Goal: Obtain resource: Download file/media

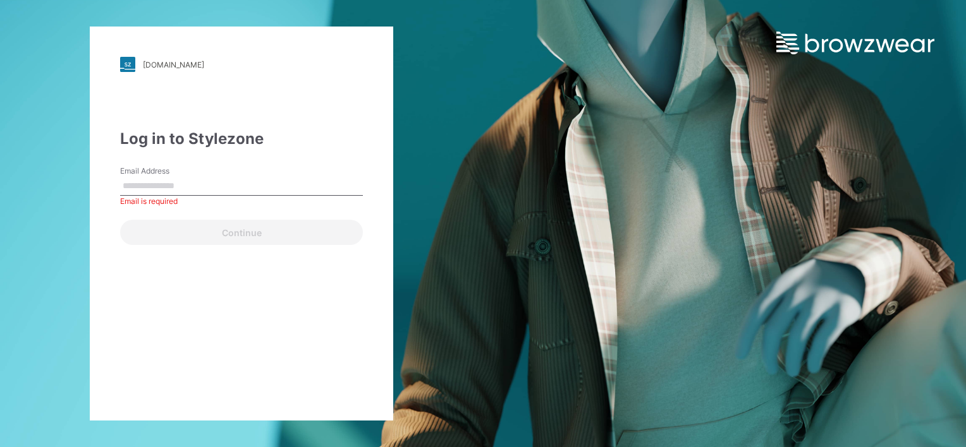
click at [277, 185] on input "Email Address" at bounding box center [241, 186] width 243 height 19
paste input "**********"
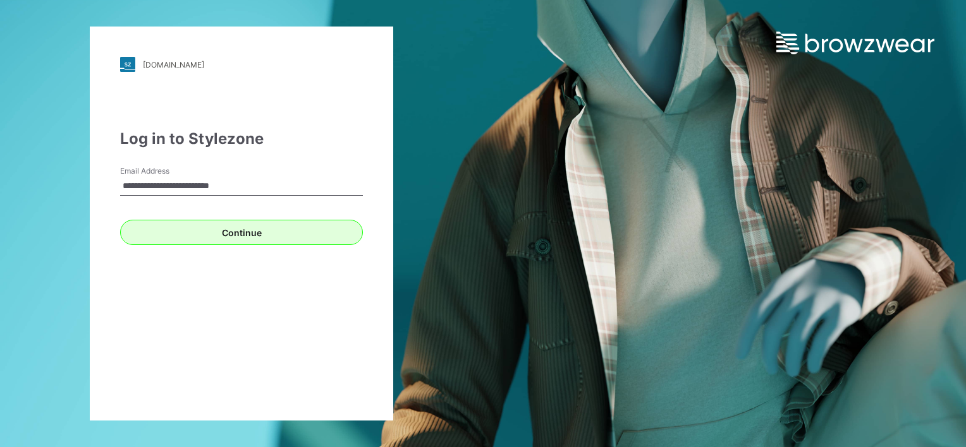
type input "**********"
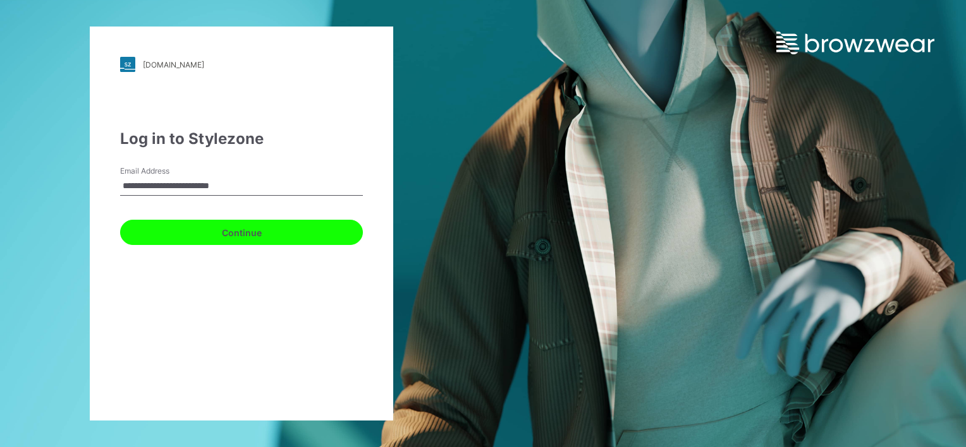
click at [261, 230] on button "Continue" at bounding box center [241, 232] width 243 height 25
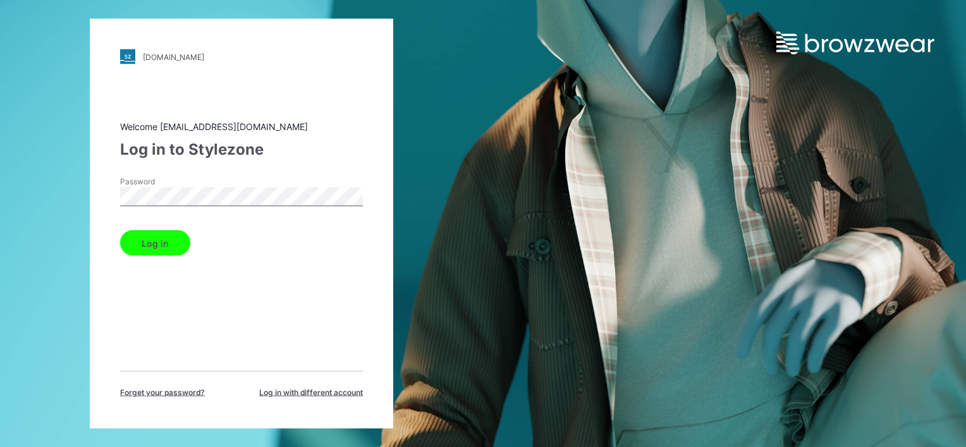
click at [153, 238] on button "Log in" at bounding box center [155, 243] width 70 height 25
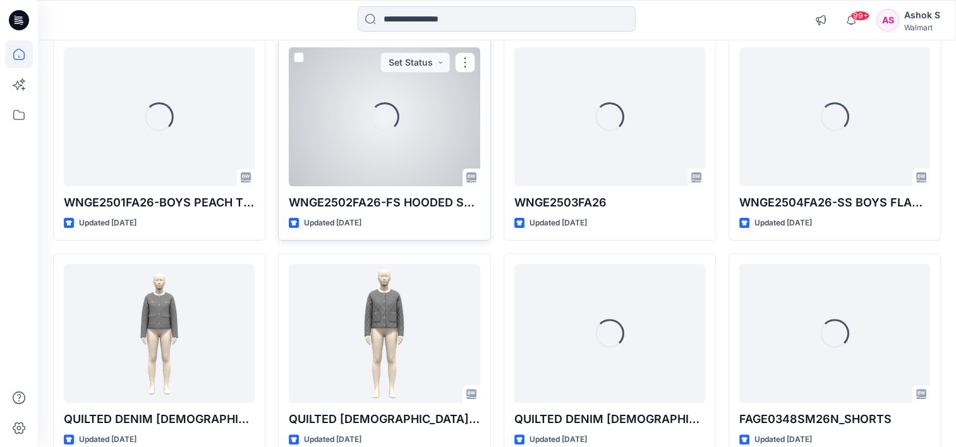
scroll to position [379, 0]
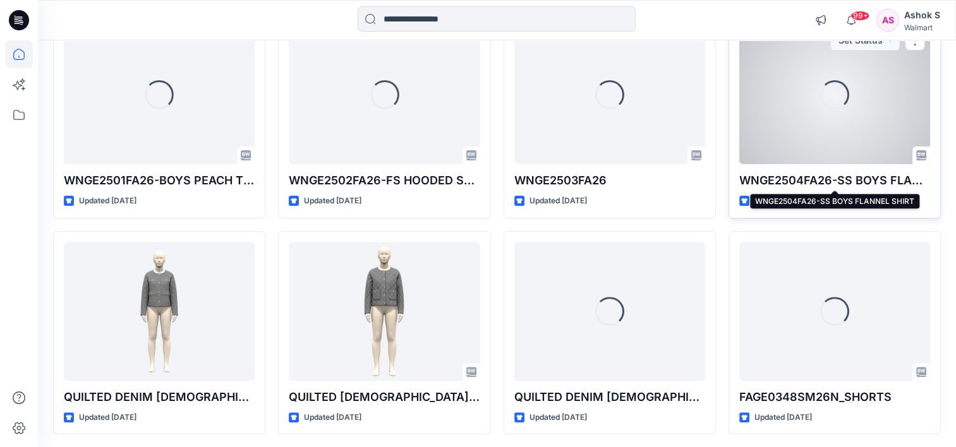
click at [795, 175] on p "WNGE2504FA26-SS BOYS FLANNEL SHIRT" at bounding box center [834, 181] width 191 height 18
click at [862, 111] on div "Loading..." at bounding box center [834, 94] width 191 height 139
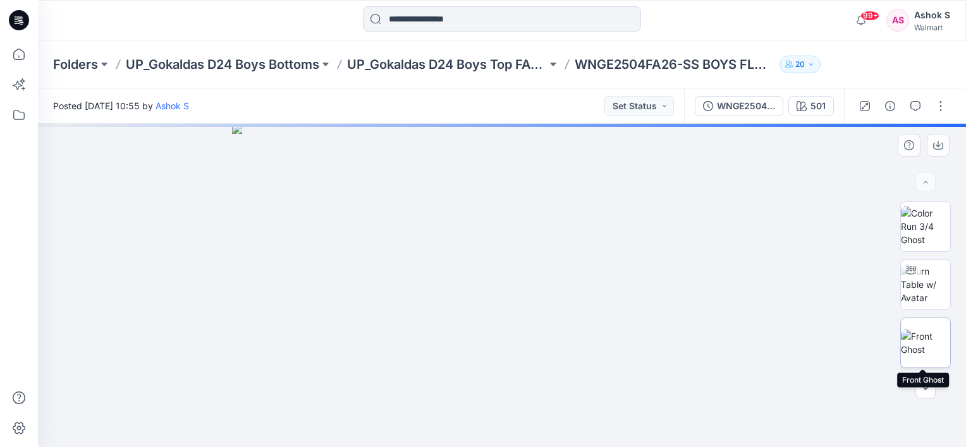
click at [915, 346] on img at bounding box center [925, 343] width 49 height 27
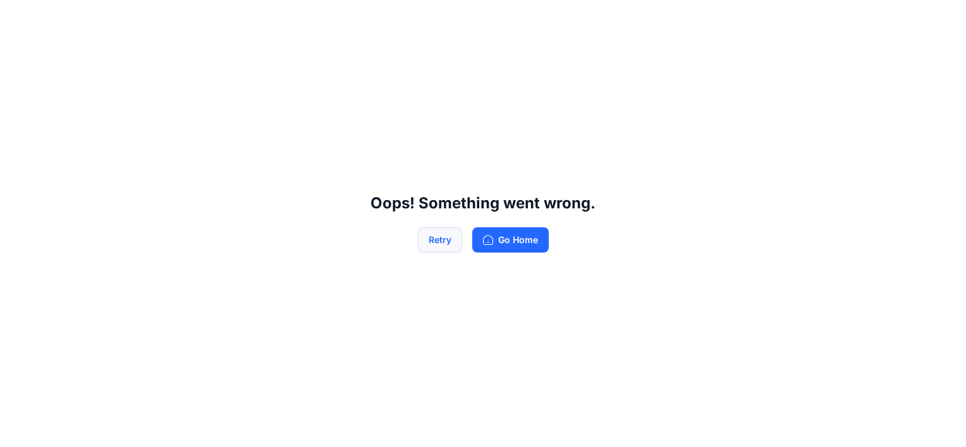
click at [422, 235] on button "Retry" at bounding box center [440, 240] width 44 height 25
click at [436, 236] on button "Retry" at bounding box center [440, 240] width 44 height 25
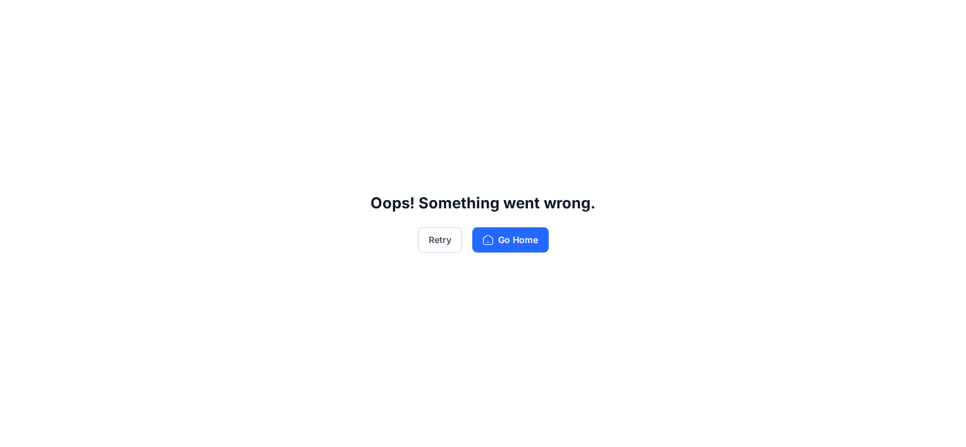
click at [436, 236] on button "Retry" at bounding box center [440, 240] width 44 height 25
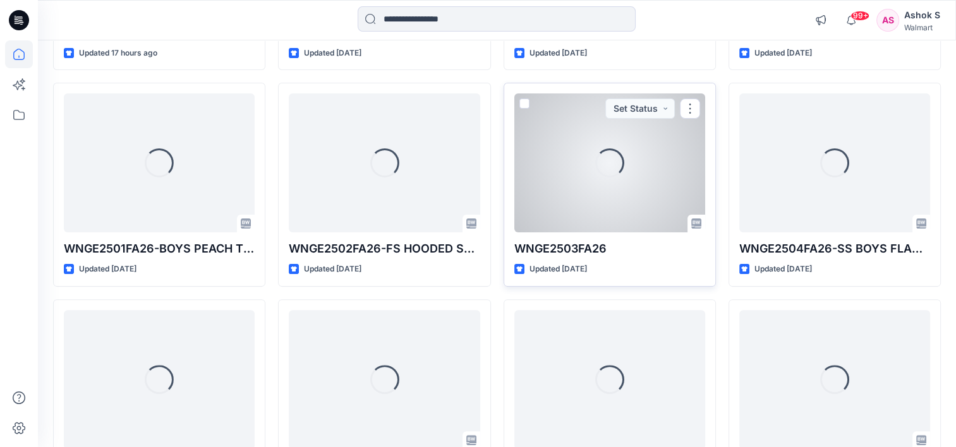
scroll to position [316, 0]
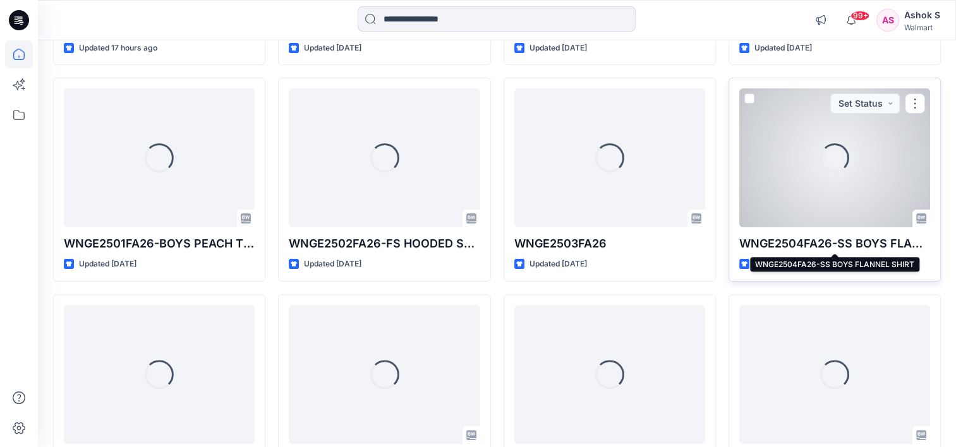
click at [844, 249] on p "WNGE2504FA26-SS BOYS FLANNEL SHIRT" at bounding box center [834, 244] width 191 height 18
click at [844, 243] on p "WNGE2504FA26-SS BOYS FLANNEL SHIRT" at bounding box center [834, 244] width 191 height 18
click at [841, 162] on div "Loading..." at bounding box center [834, 157] width 29 height 29
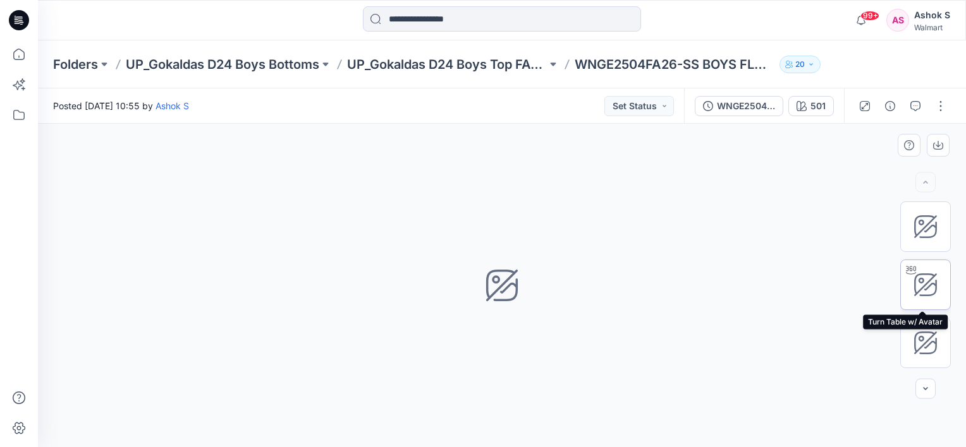
click at [901, 272] on div at bounding box center [911, 270] width 20 height 20
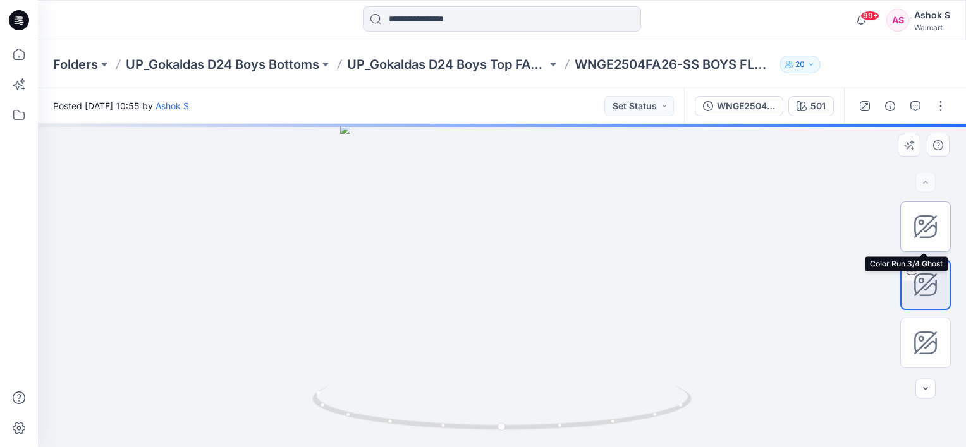
click at [913, 228] on icon at bounding box center [925, 226] width 25 height 25
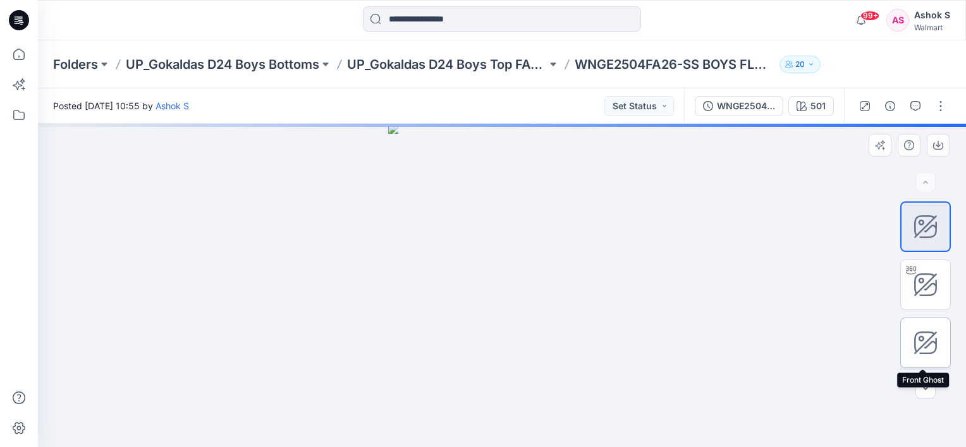
click at [922, 343] on icon at bounding box center [925, 342] width 21 height 21
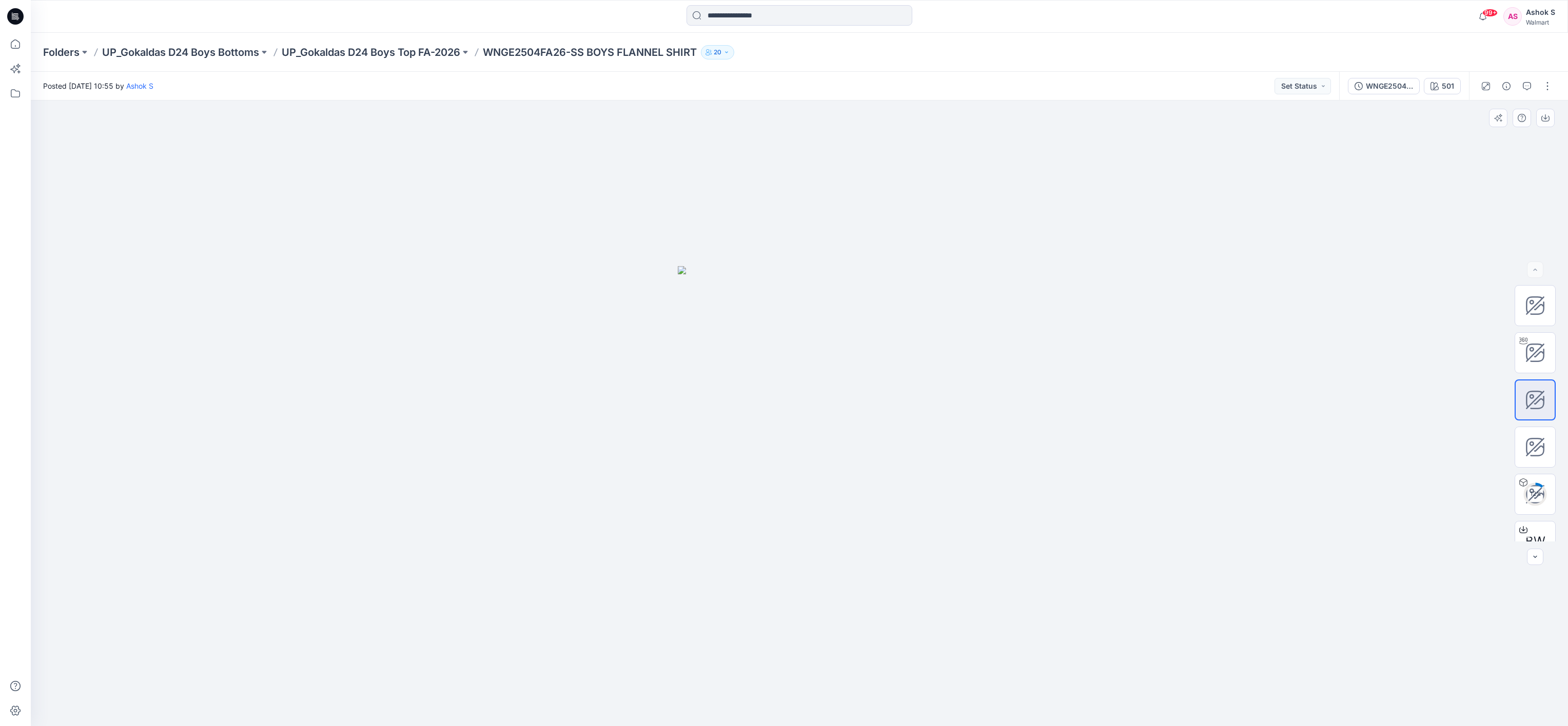
click at [783, 182] on div at bounding box center [799, 413] width 1537 height 625
click at [783, 122] on button "button" at bounding box center [1544, 118] width 19 height 19
click at [783, 363] on div at bounding box center [1535, 447] width 41 height 41
click at [783, 119] on button "button" at bounding box center [1544, 118] width 19 height 19
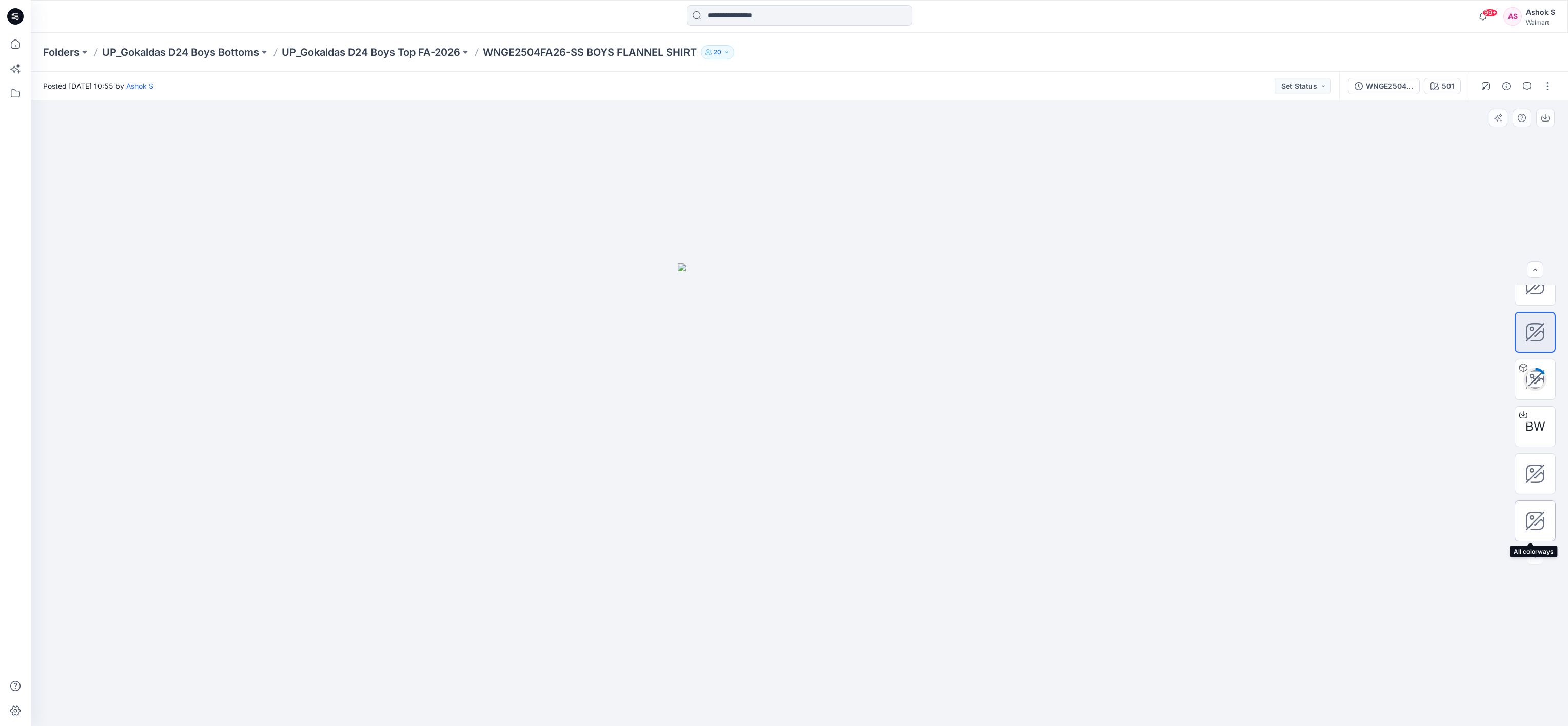
click at [783, 363] on div at bounding box center [1535, 521] width 41 height 41
click at [783, 363] on icon at bounding box center [1534, 473] width 17 height 17
click at [783, 363] on span "BW" at bounding box center [1535, 426] width 20 height 19
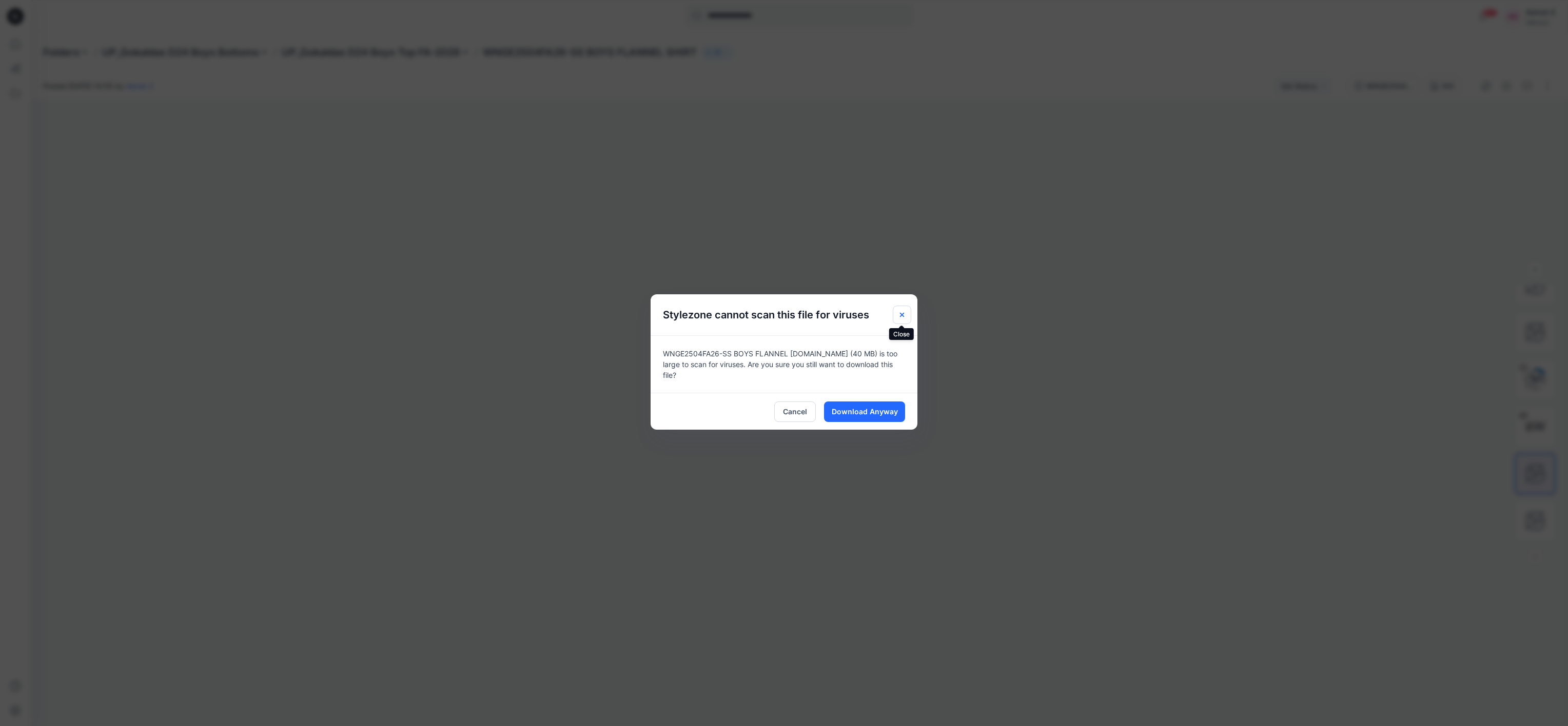
click at [783, 311] on button "Close" at bounding box center [902, 315] width 19 height 19
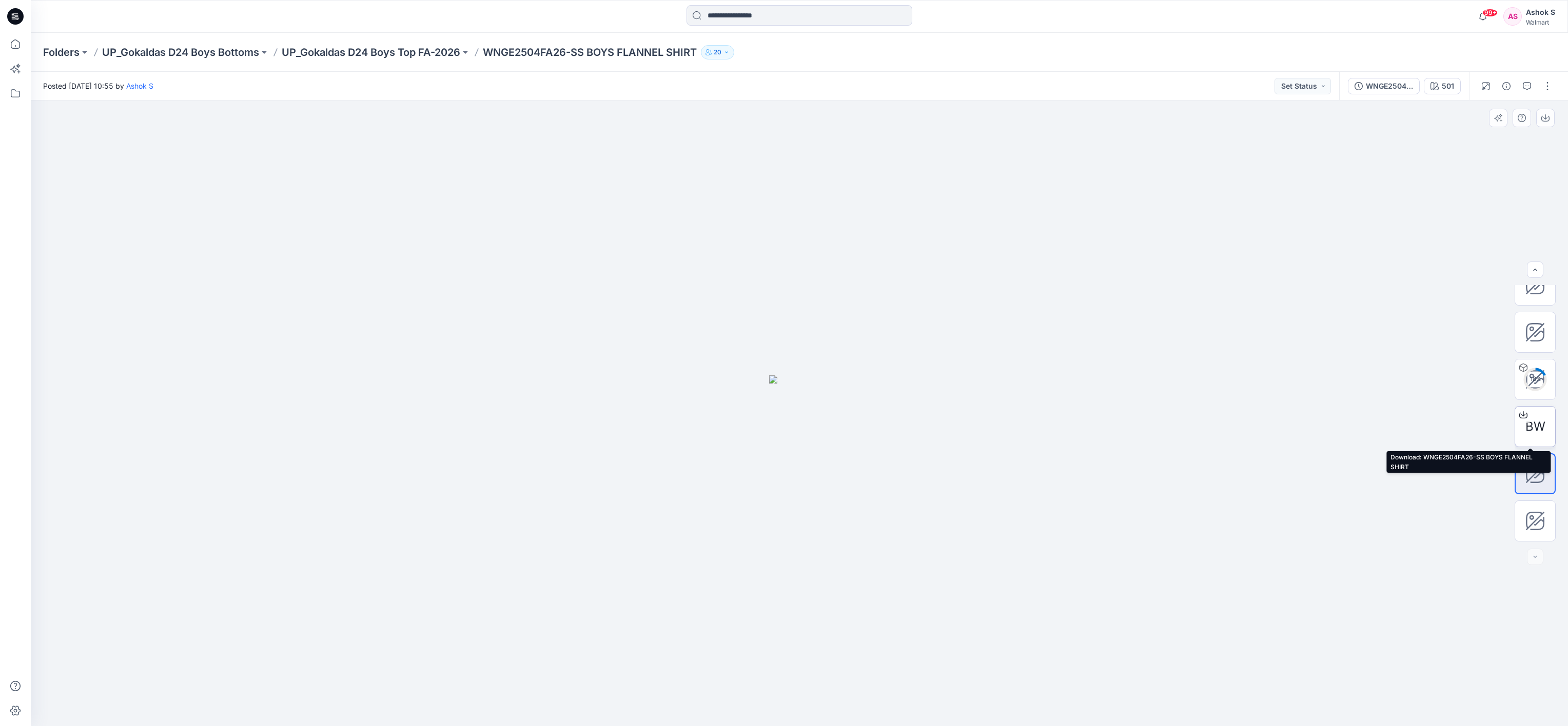
click at [783, 363] on div "BW" at bounding box center [1535, 427] width 41 height 41
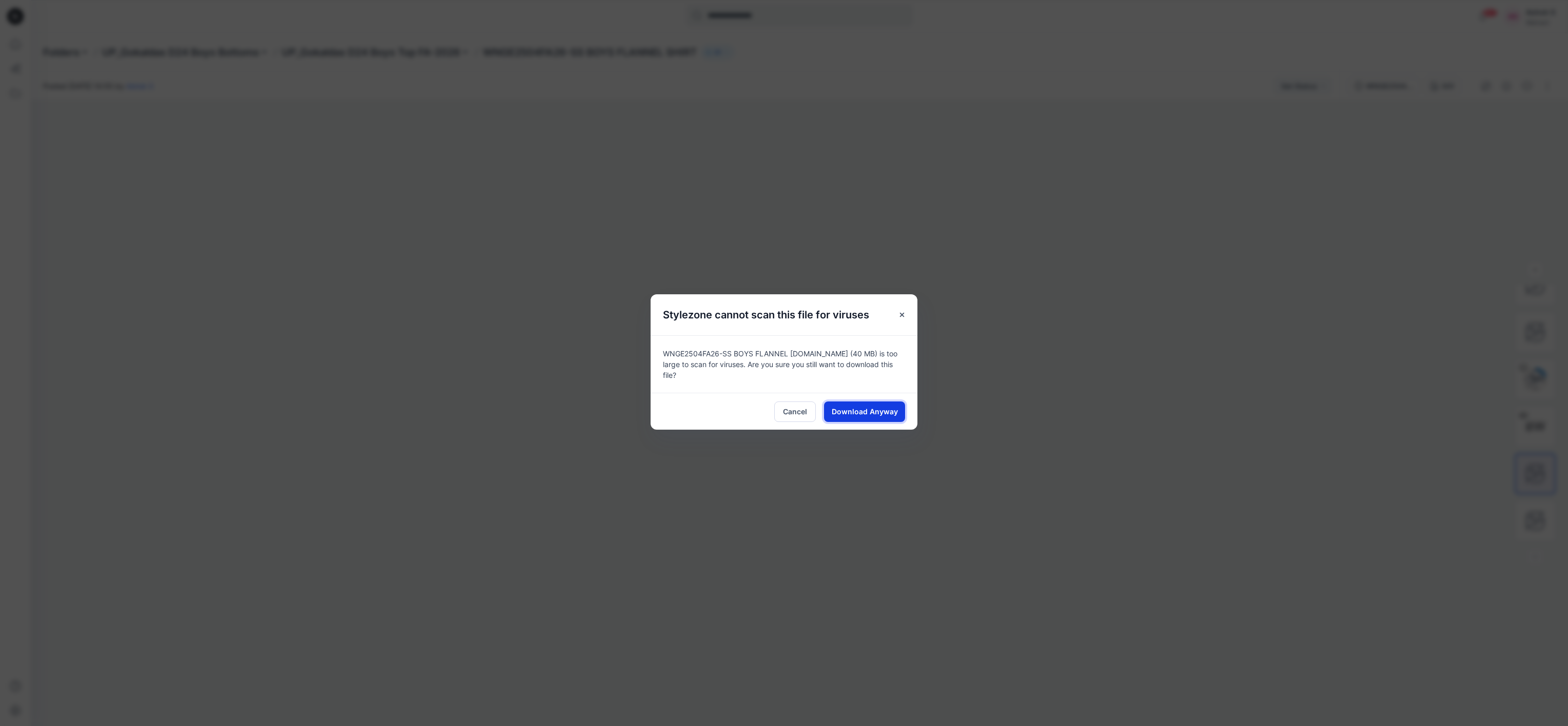
click at [783, 363] on span "Download Anyway" at bounding box center [865, 411] width 67 height 11
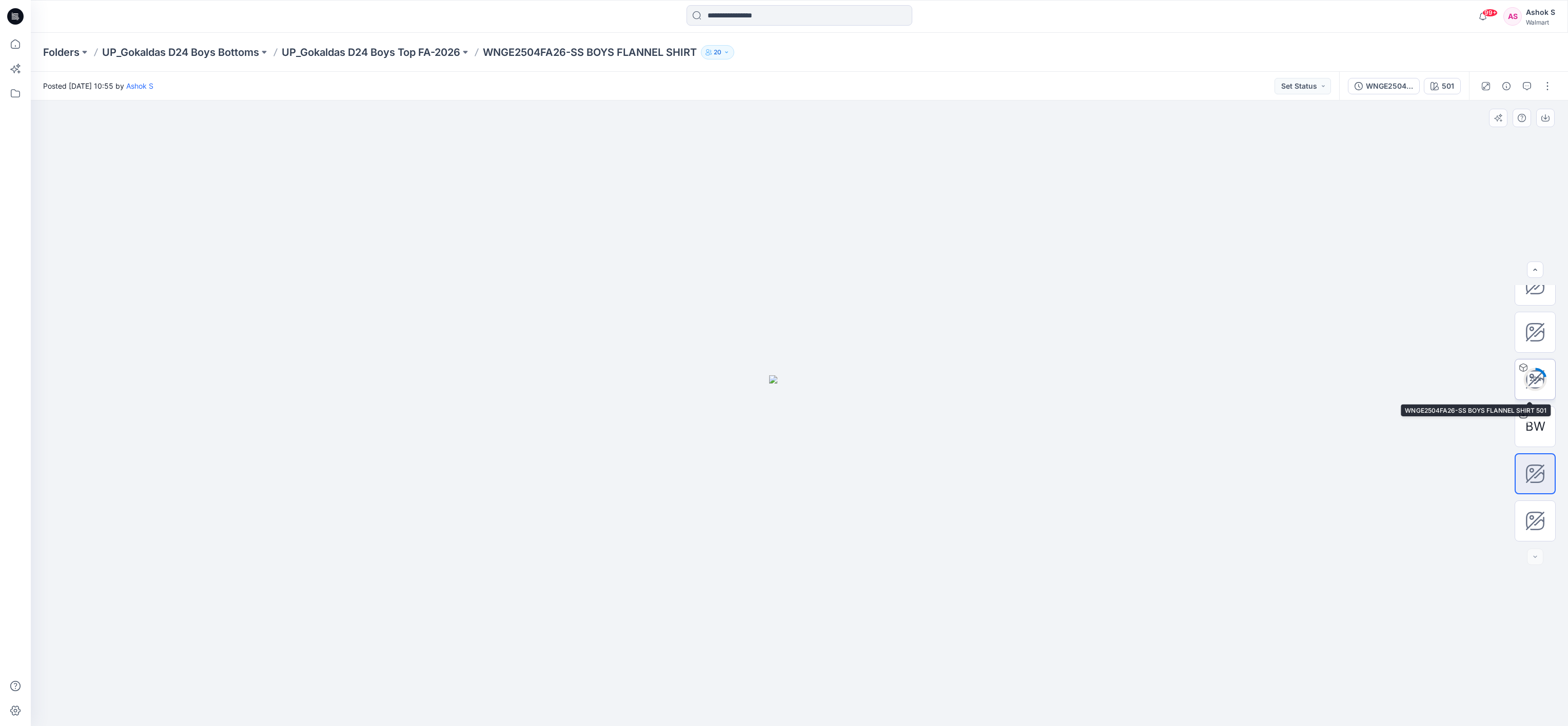
click at [783, 363] on div "20 %" at bounding box center [1535, 379] width 24 height 9
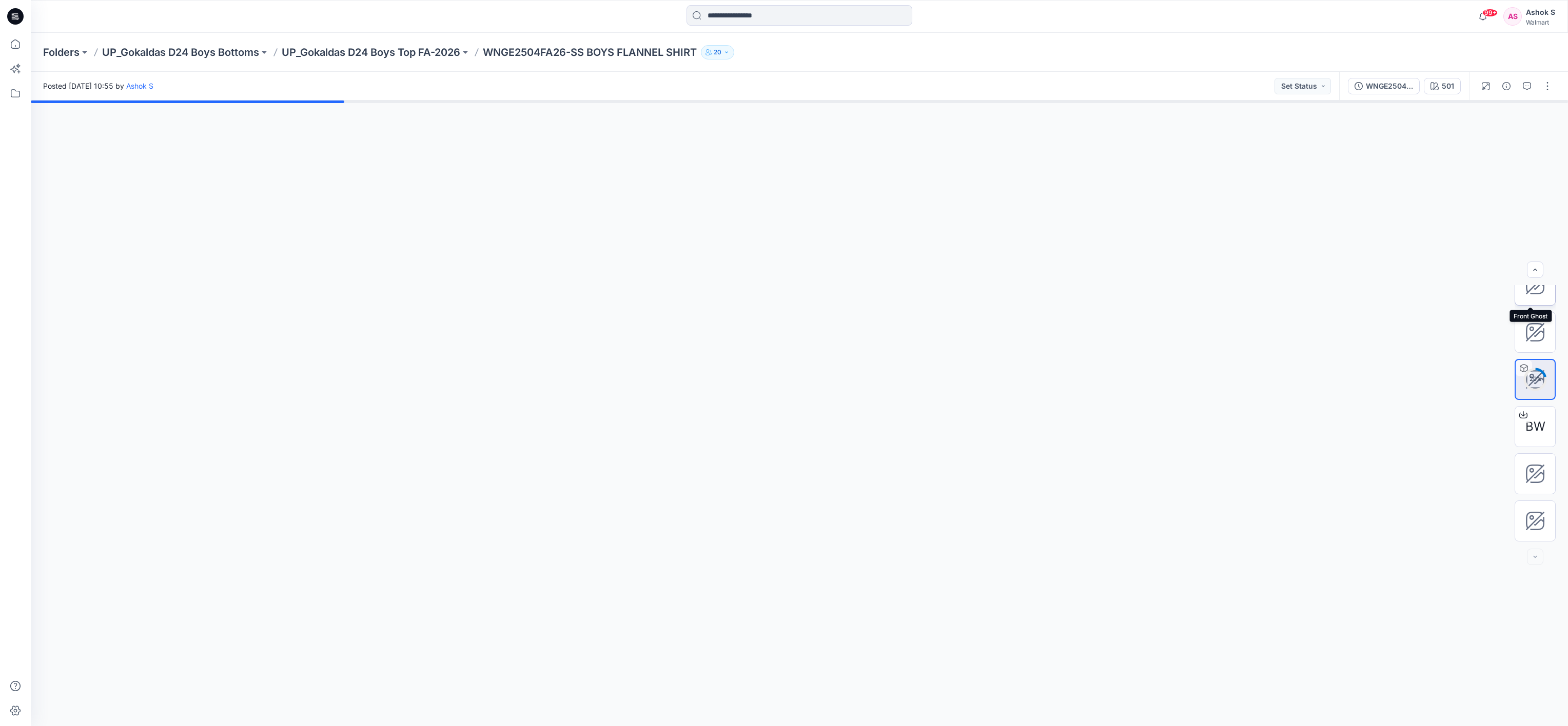
click at [783, 305] on div at bounding box center [1535, 285] width 41 height 41
click at [783, 327] on icon at bounding box center [1534, 332] width 17 height 17
click at [783, 286] on icon at bounding box center [1534, 285] width 17 height 17
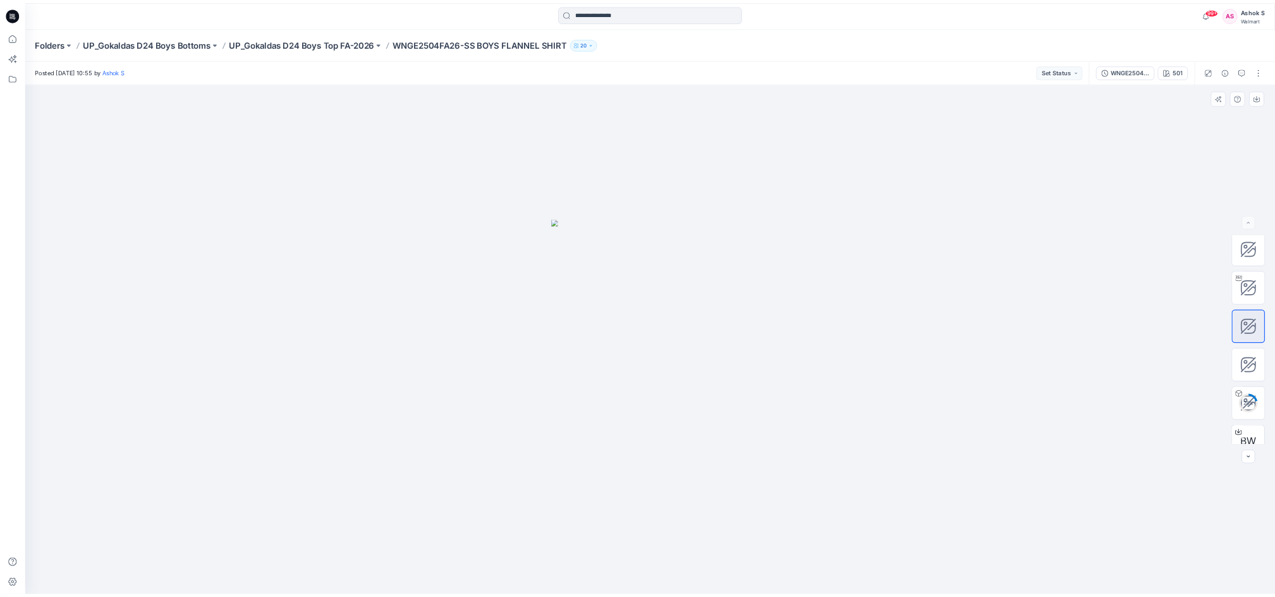
scroll to position [0, 0]
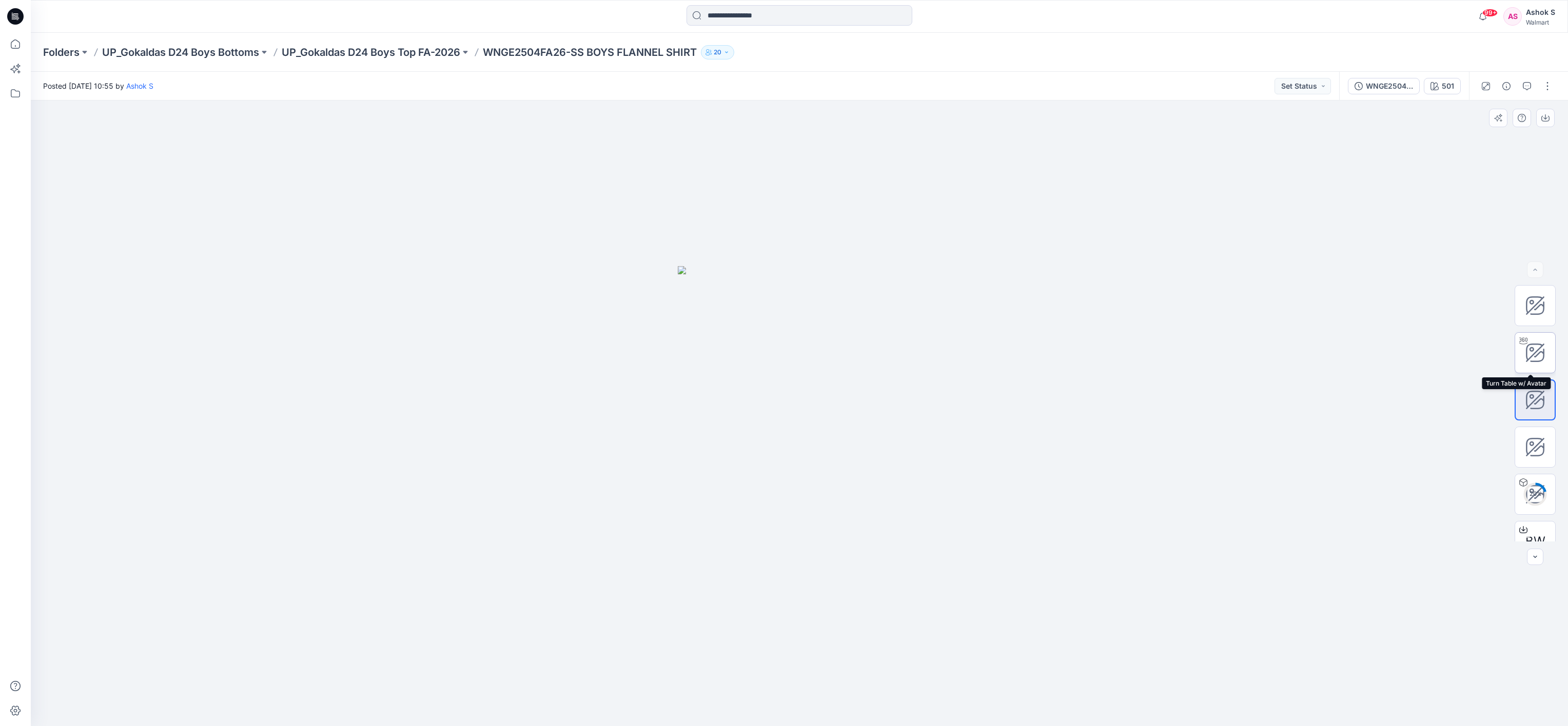
click at [783, 350] on icon at bounding box center [1534, 352] width 20 height 20
click at [783, 314] on icon at bounding box center [1534, 305] width 17 height 17
click at [783, 363] on icon at bounding box center [1534, 399] width 20 height 20
click at [783, 363] on icon at bounding box center [1534, 446] width 17 height 17
click at [783, 277] on div at bounding box center [799, 413] width 1537 height 625
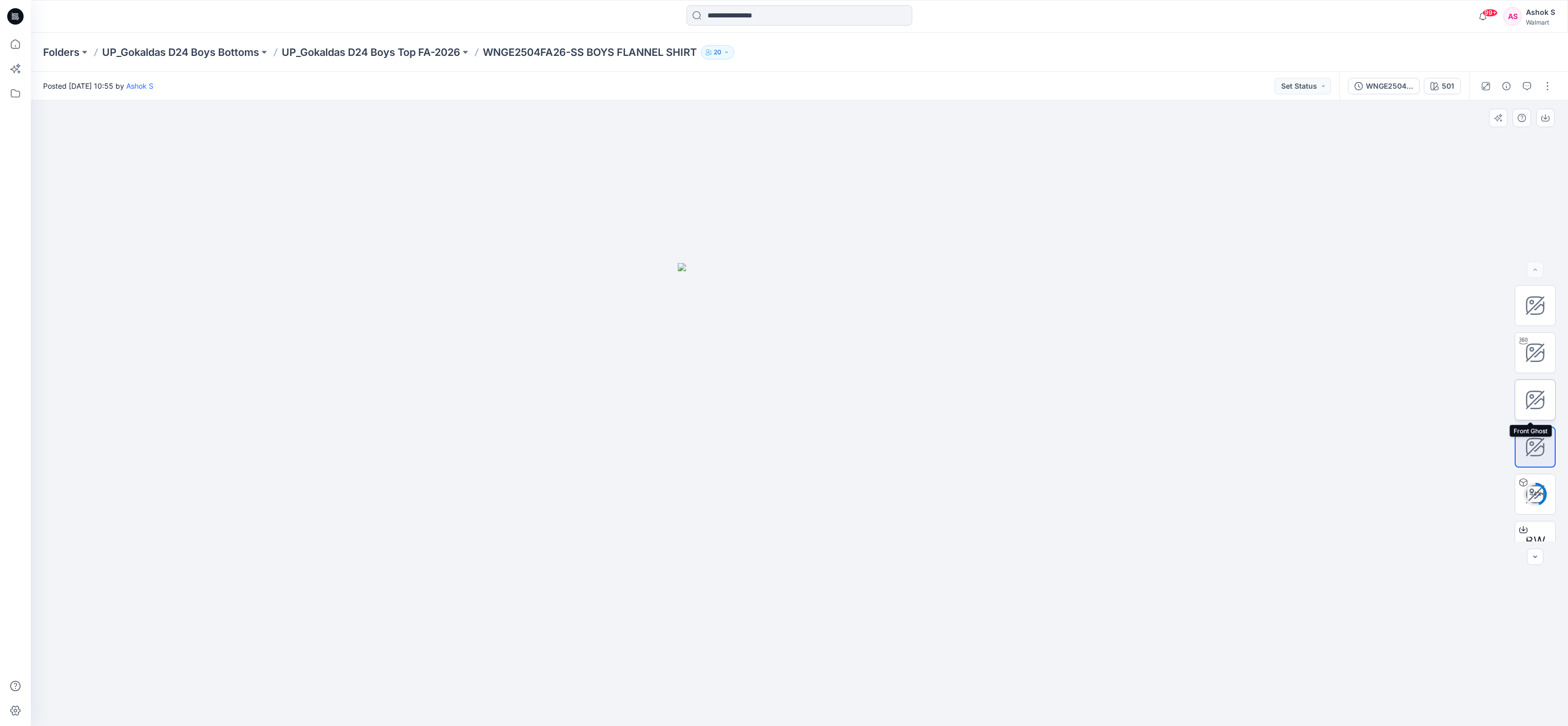
click at [783, 363] on icon at bounding box center [1534, 399] width 20 height 20
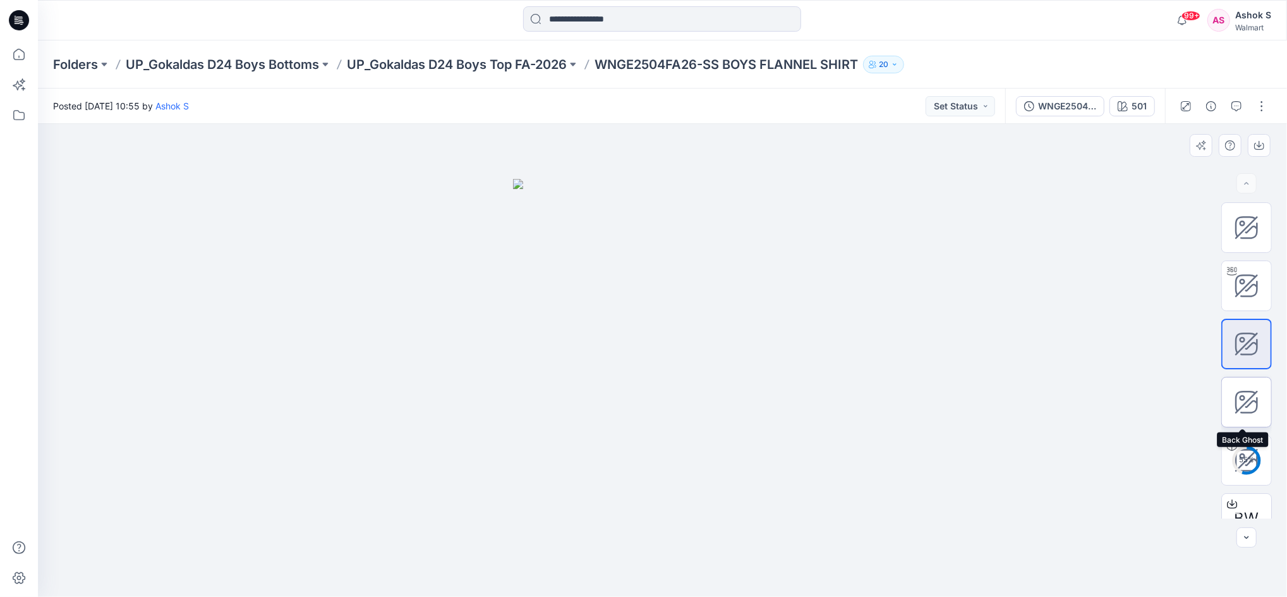
click at [965, 401] on icon at bounding box center [1246, 401] width 25 height 25
click at [187, 62] on p "UP_Gokaldas D24 Boys Bottoms" at bounding box center [222, 65] width 193 height 18
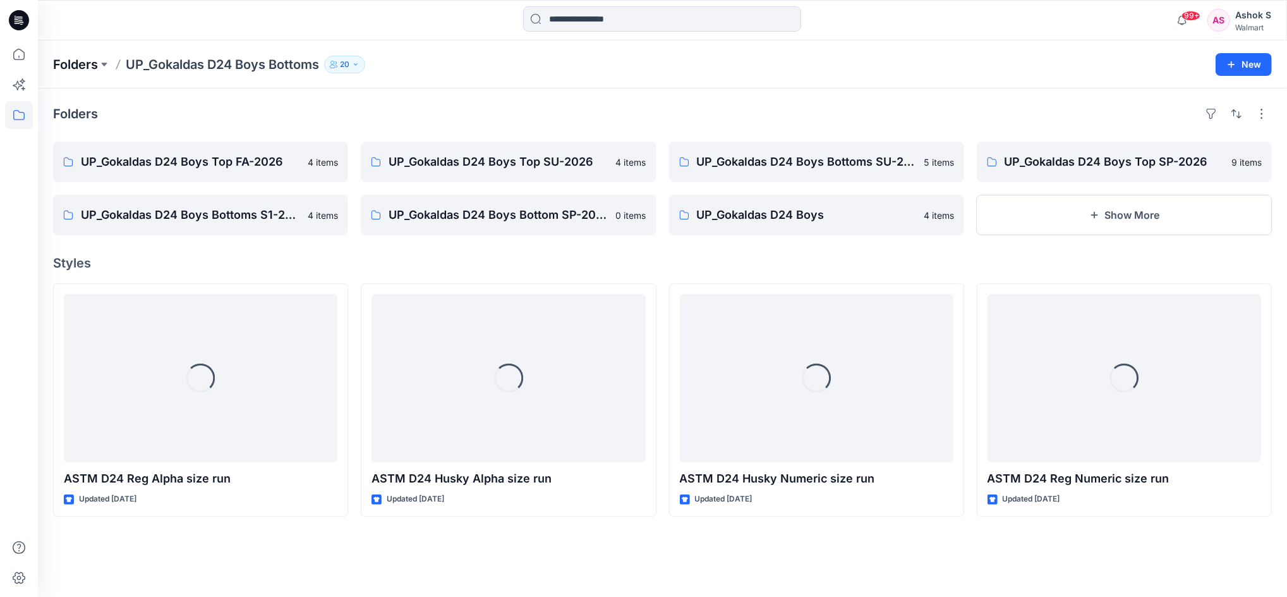
click at [77, 62] on p "Folders" at bounding box center [75, 65] width 45 height 18
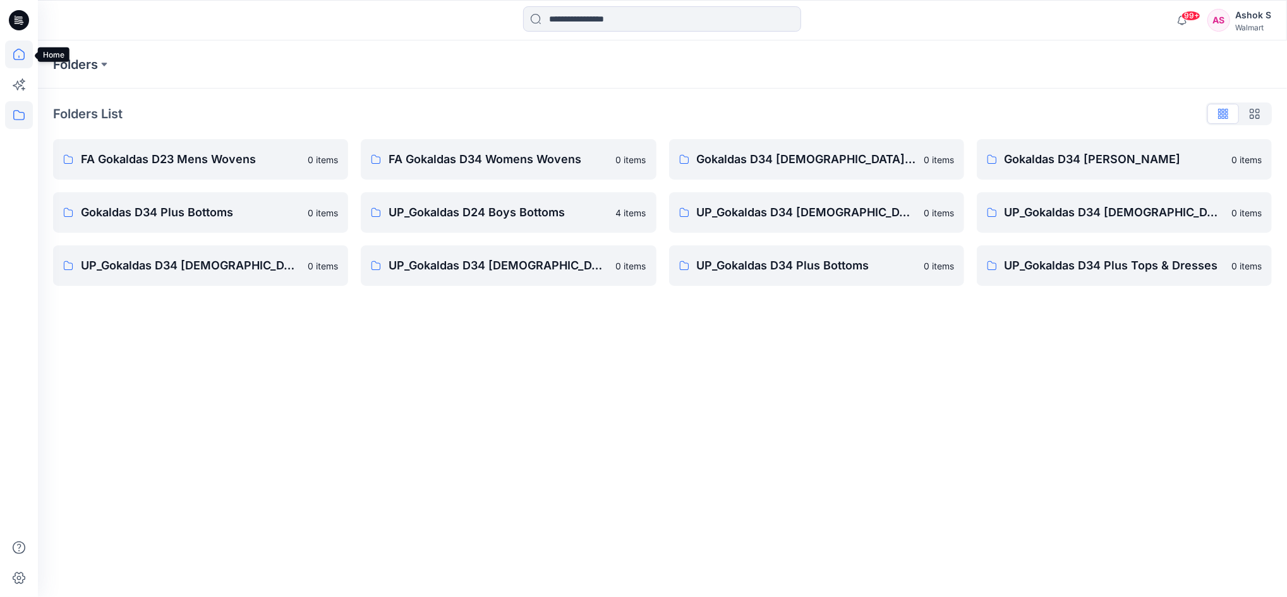
click at [23, 49] on icon at bounding box center [19, 54] width 28 height 28
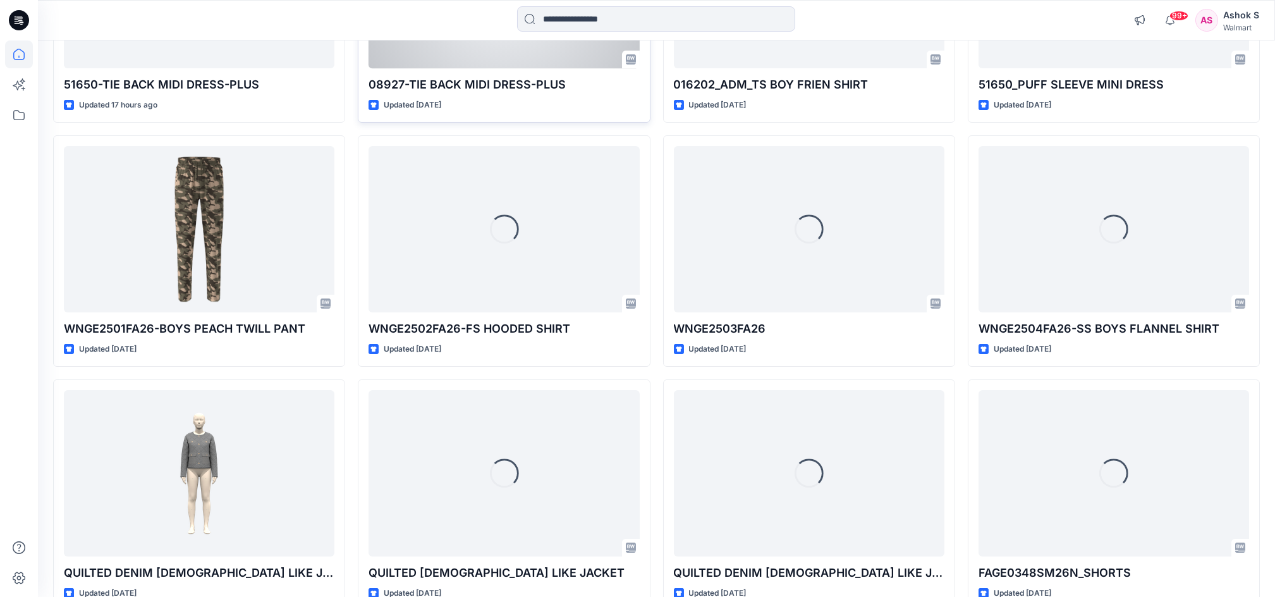
scroll to position [360, 0]
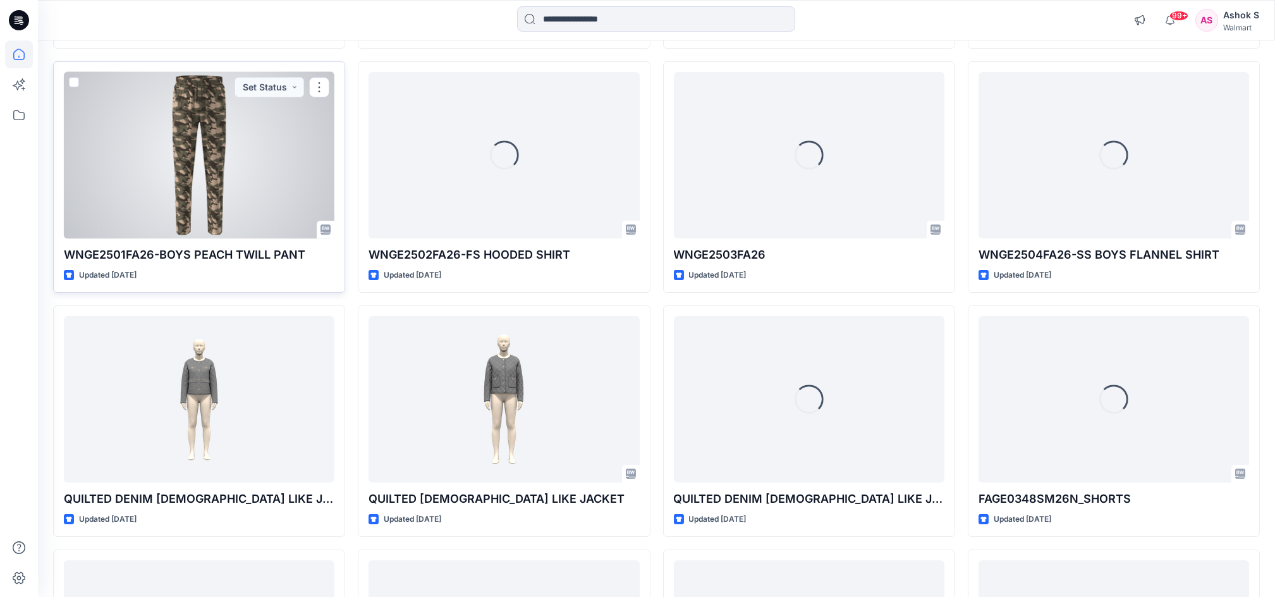
click at [202, 264] on div "WNGE2501FA26-BOYS PEACH TWILL PANT Updated [DATE] Set Status" at bounding box center [199, 176] width 292 height 231
click at [208, 257] on p "WNGE2501FA26-BOYS PEACH TWILL PANT" at bounding box center [199, 255] width 271 height 18
click at [286, 140] on div at bounding box center [199, 155] width 271 height 166
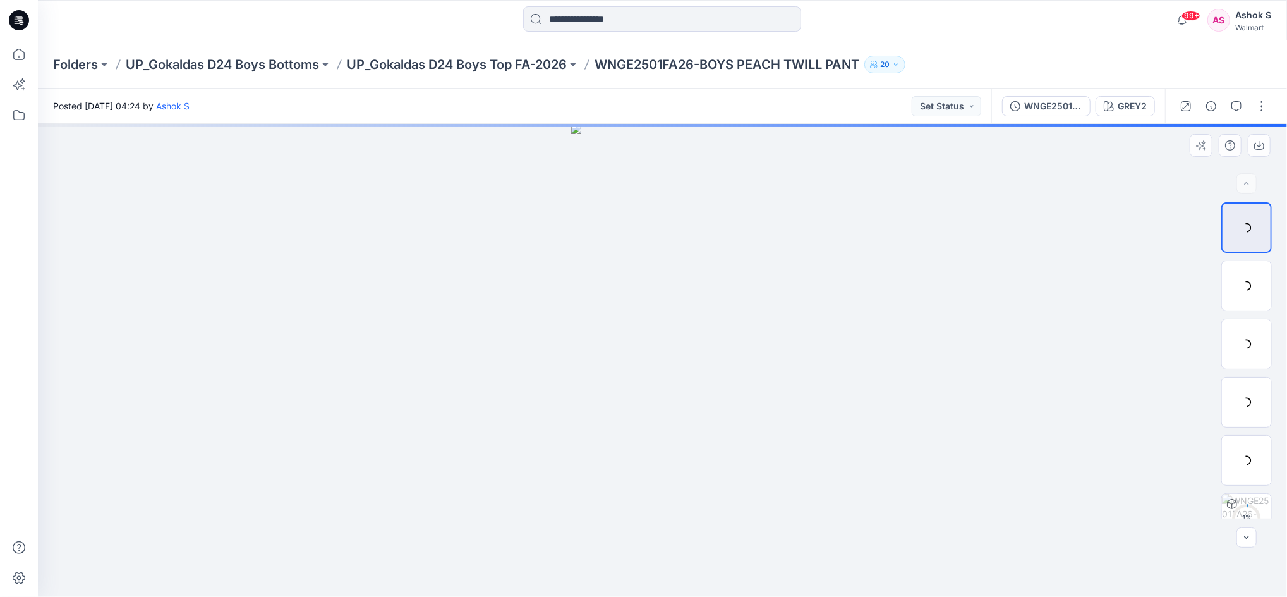
drag, startPoint x: 690, startPoint y: 171, endPoint x: 685, endPoint y: 488, distance: 317.3
click at [685, 447] on img at bounding box center [662, 360] width 183 height 473
click at [836, 205] on div at bounding box center [663, 360] width 1250 height 473
click at [678, 282] on img at bounding box center [662, 360] width 183 height 473
